Goal: Check status: Check status

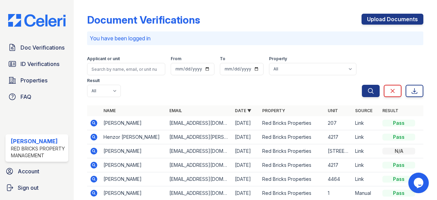
click at [94, 123] on icon at bounding box center [94, 123] width 2 height 2
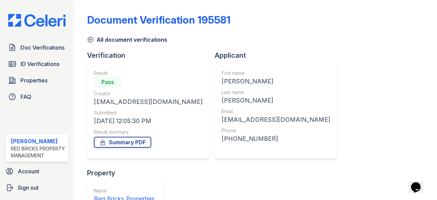
scroll to position [87, 0]
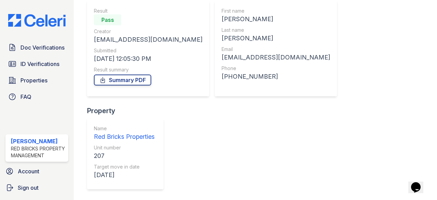
scroll to position [76, 0]
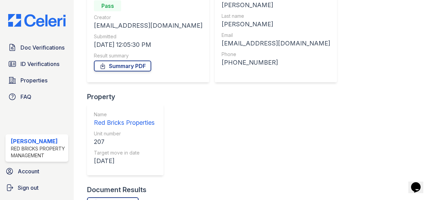
click at [124, 197] on link "All originals" at bounding box center [113, 202] width 52 height 11
click at [204, 197] on div "All originals" at bounding box center [255, 202] width 337 height 11
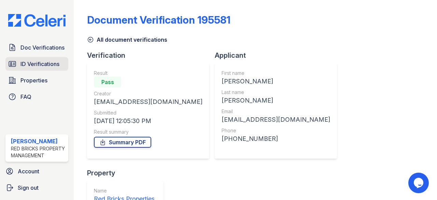
click at [22, 60] on span "ID Verifications" at bounding box center [40, 64] width 39 height 8
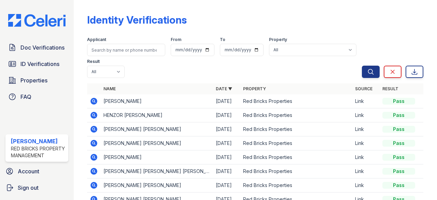
click at [92, 104] on icon at bounding box center [94, 101] width 8 height 8
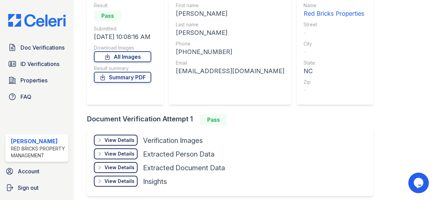
scroll to position [88, 0]
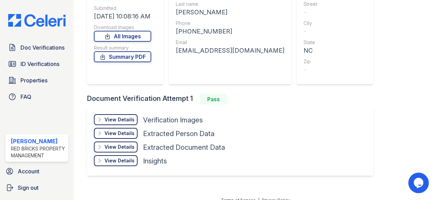
click at [119, 121] on div "View Details" at bounding box center [120, 119] width 30 height 7
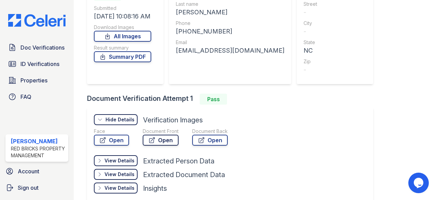
click at [156, 140] on link "Open" at bounding box center [161, 140] width 36 height 11
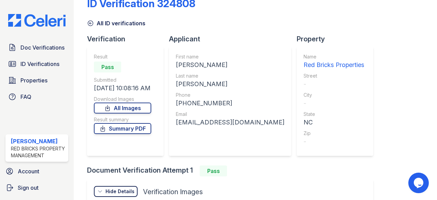
scroll to position [16, 0]
click at [122, 113] on div "Result Pass Submitted [DATE] 10:08:16 AM Download Images All Images Result summ…" at bounding box center [122, 101] width 57 height 96
click at [121, 109] on link "All Images" at bounding box center [122, 108] width 57 height 11
